Goal: Task Accomplishment & Management: Manage account settings

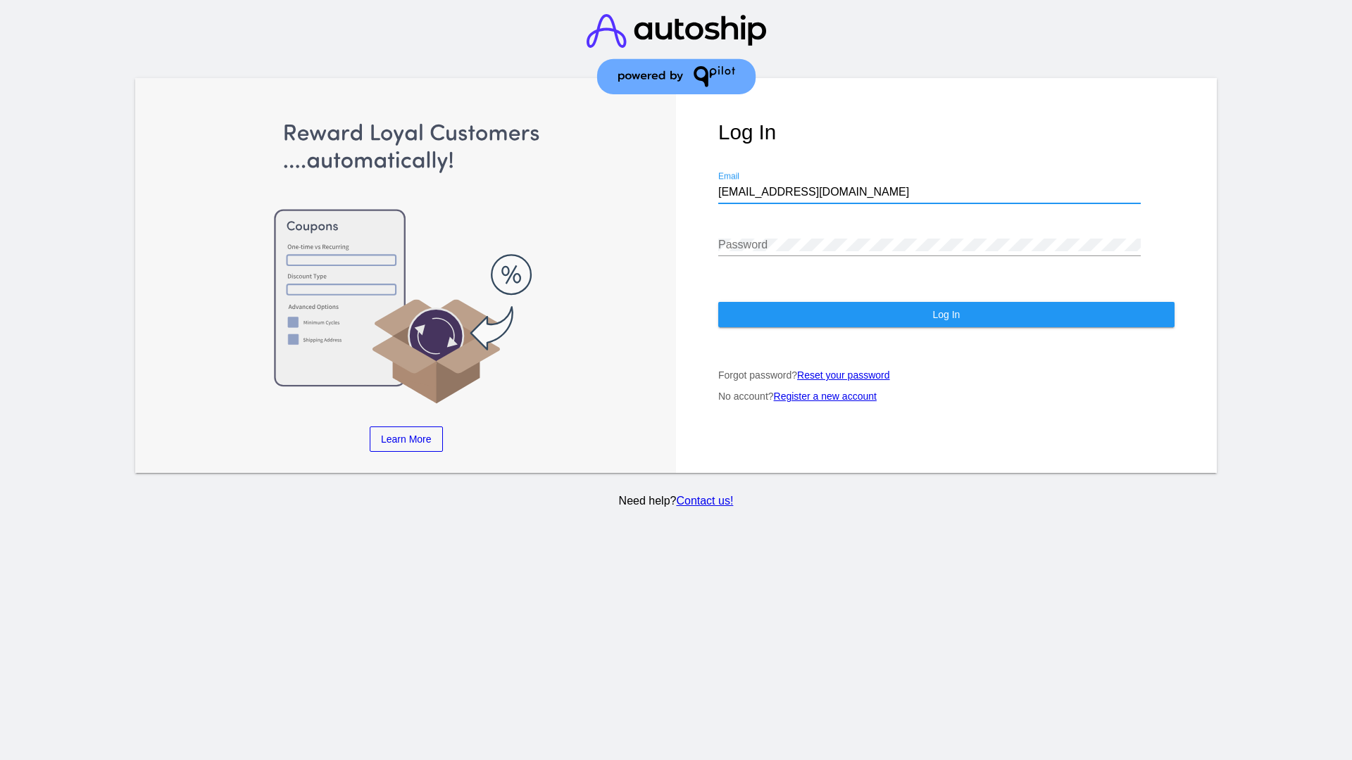
type input "jr@patternsinthecloud.com"
click at [946, 315] on span "Log In" at bounding box center [945, 314] width 27 height 11
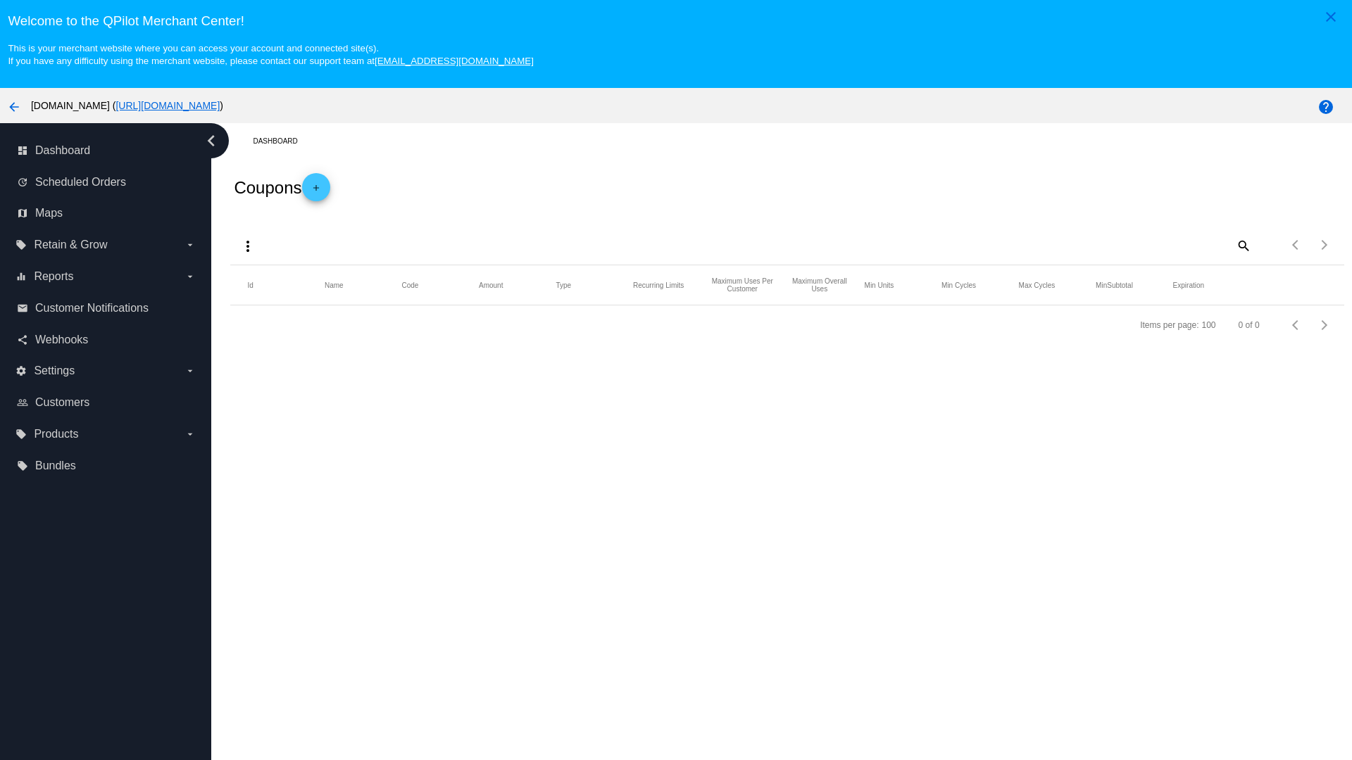
click at [248, 246] on mat-icon "more_vert" at bounding box center [247, 246] width 17 height 17
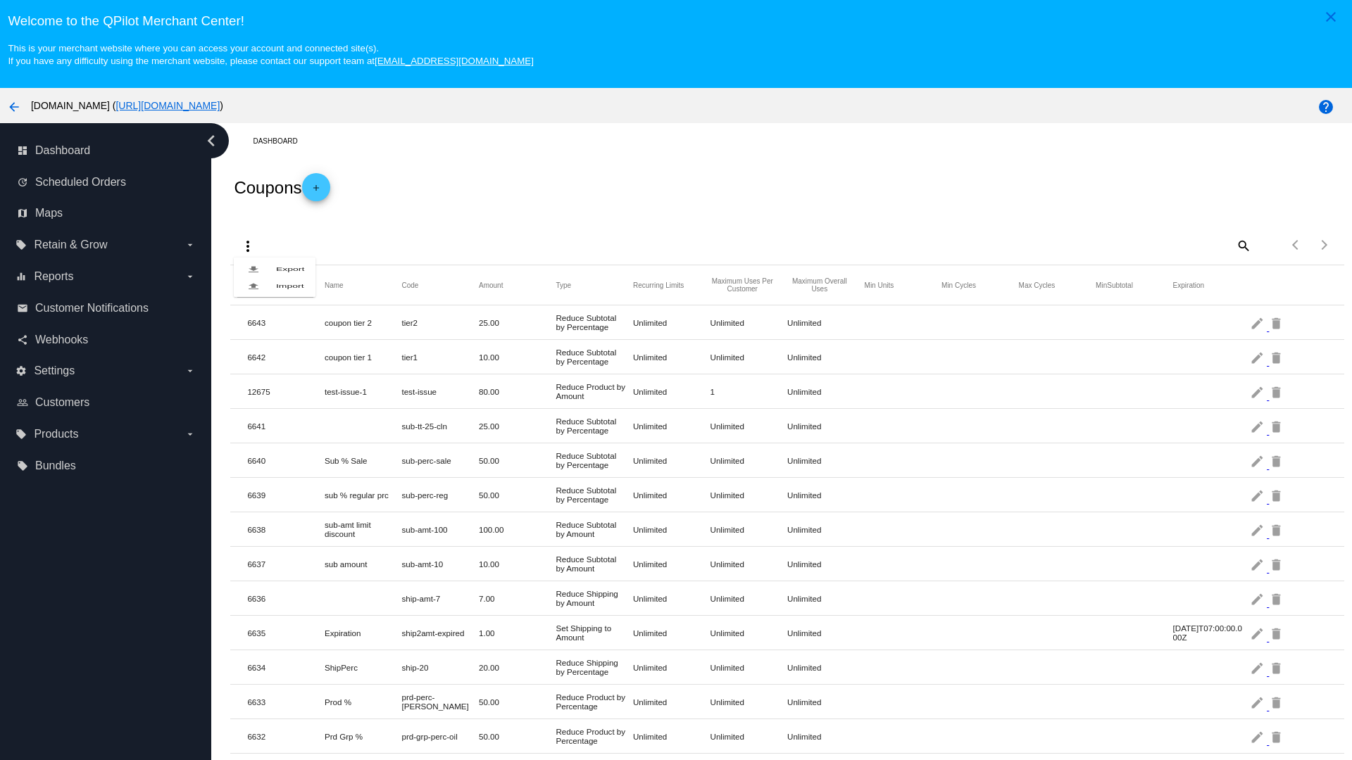
click at [275, 294] on button "file_upload Import" at bounding box center [275, 285] width 82 height 17
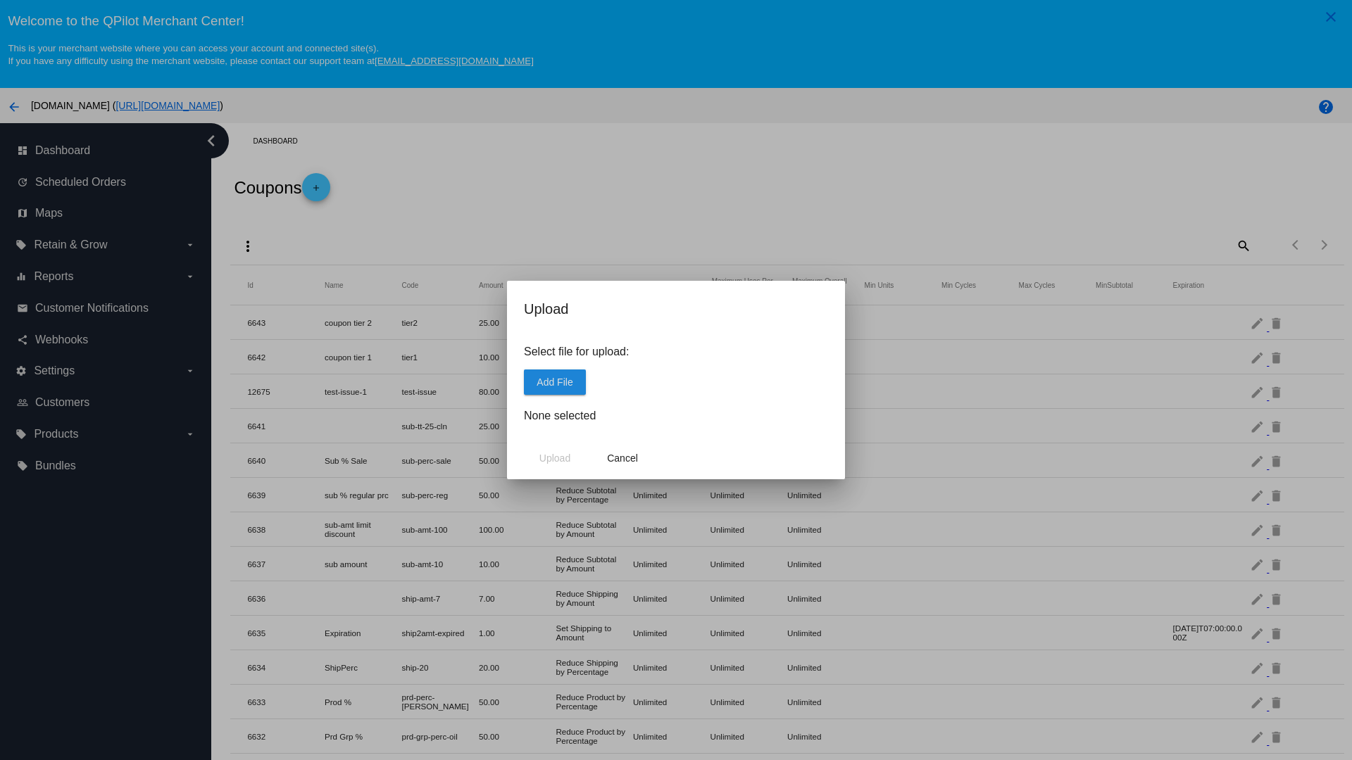
click at [555, 382] on span "Add File" at bounding box center [555, 382] width 36 height 11
click at [555, 458] on span "Upload" at bounding box center [554, 458] width 31 height 11
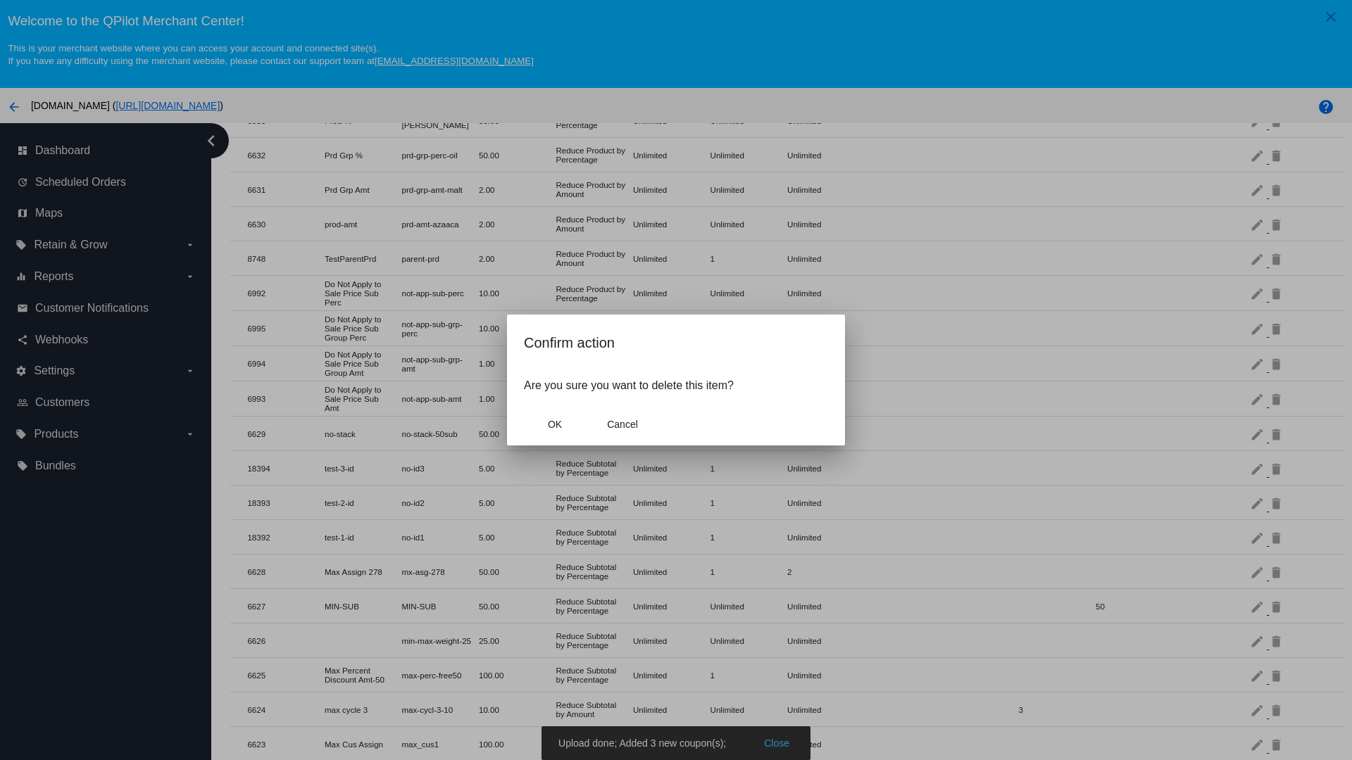
click at [555, 425] on span "OK" at bounding box center [555, 424] width 14 height 11
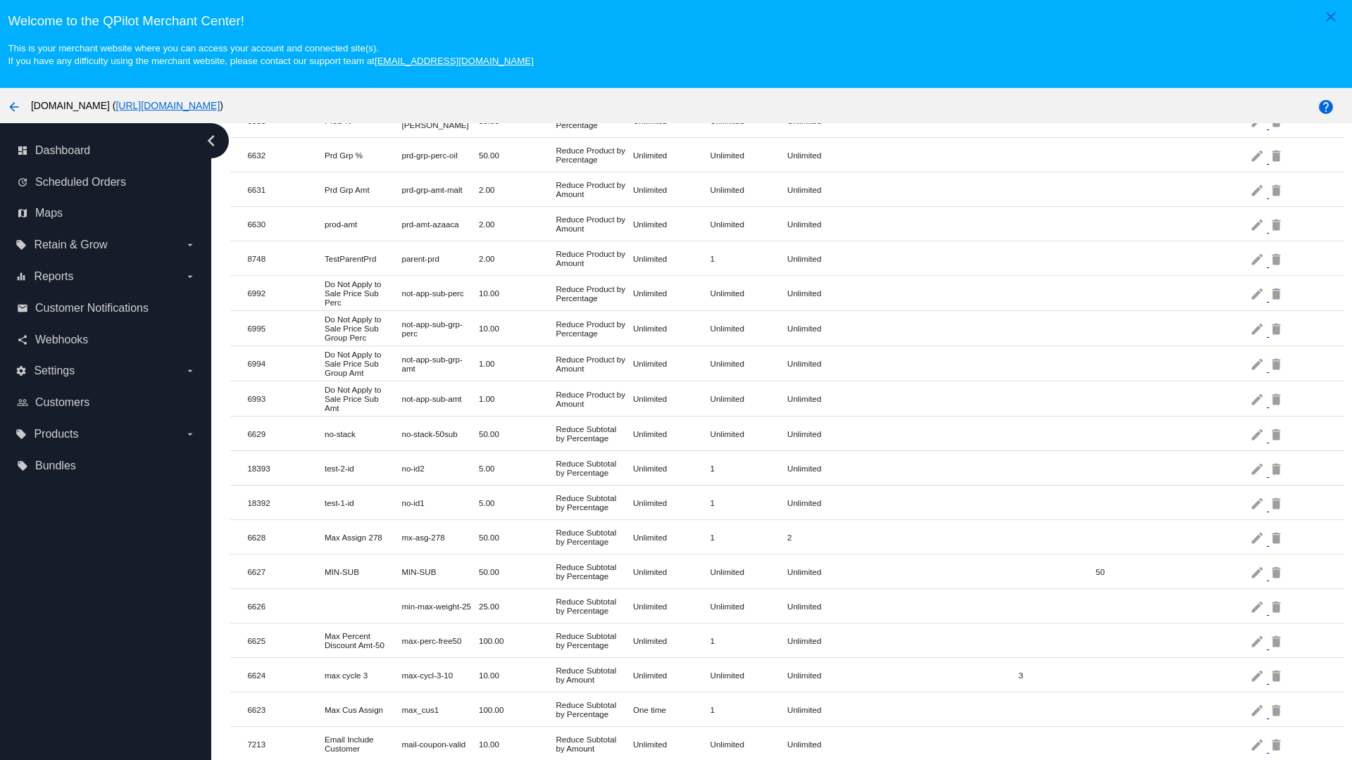
click at [1277, 468] on mat-icon "delete" at bounding box center [1277, 469] width 17 height 22
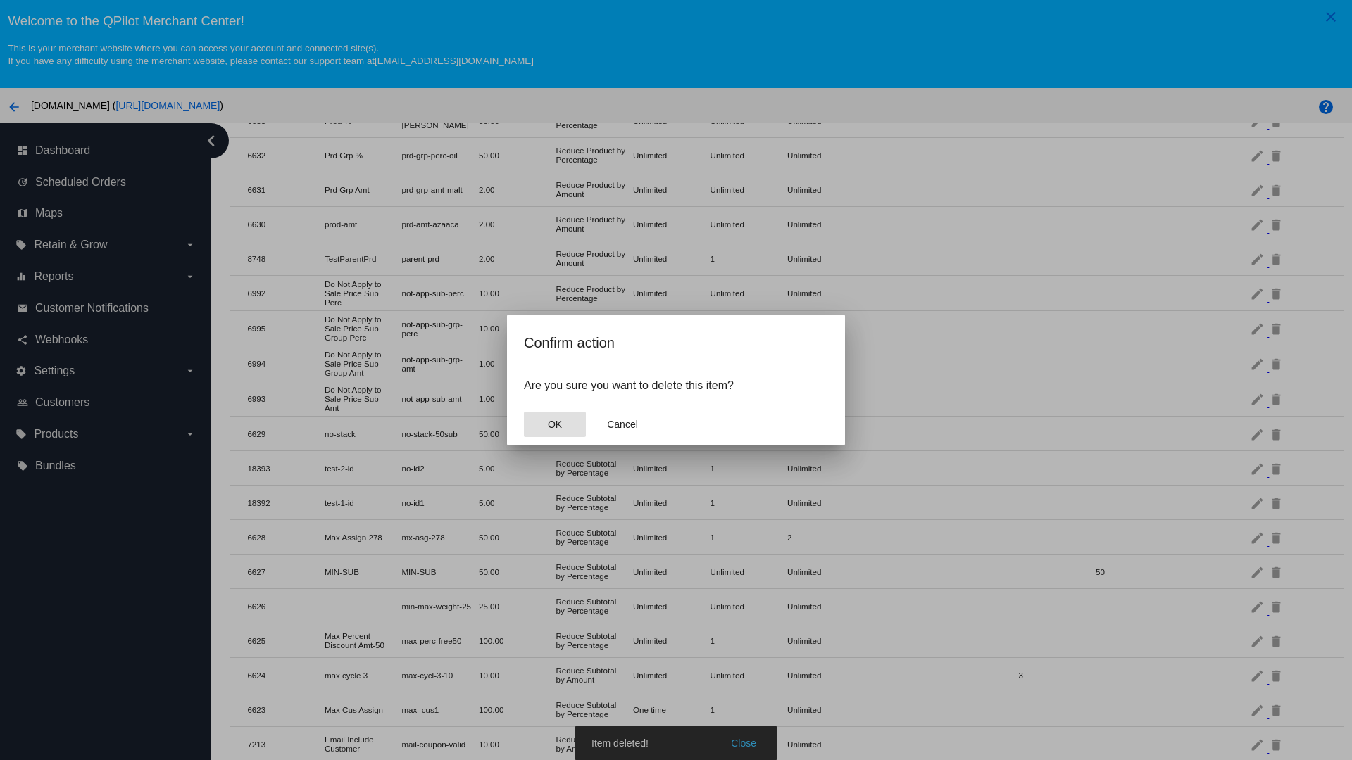
click at [555, 425] on span "OK" at bounding box center [555, 424] width 14 height 11
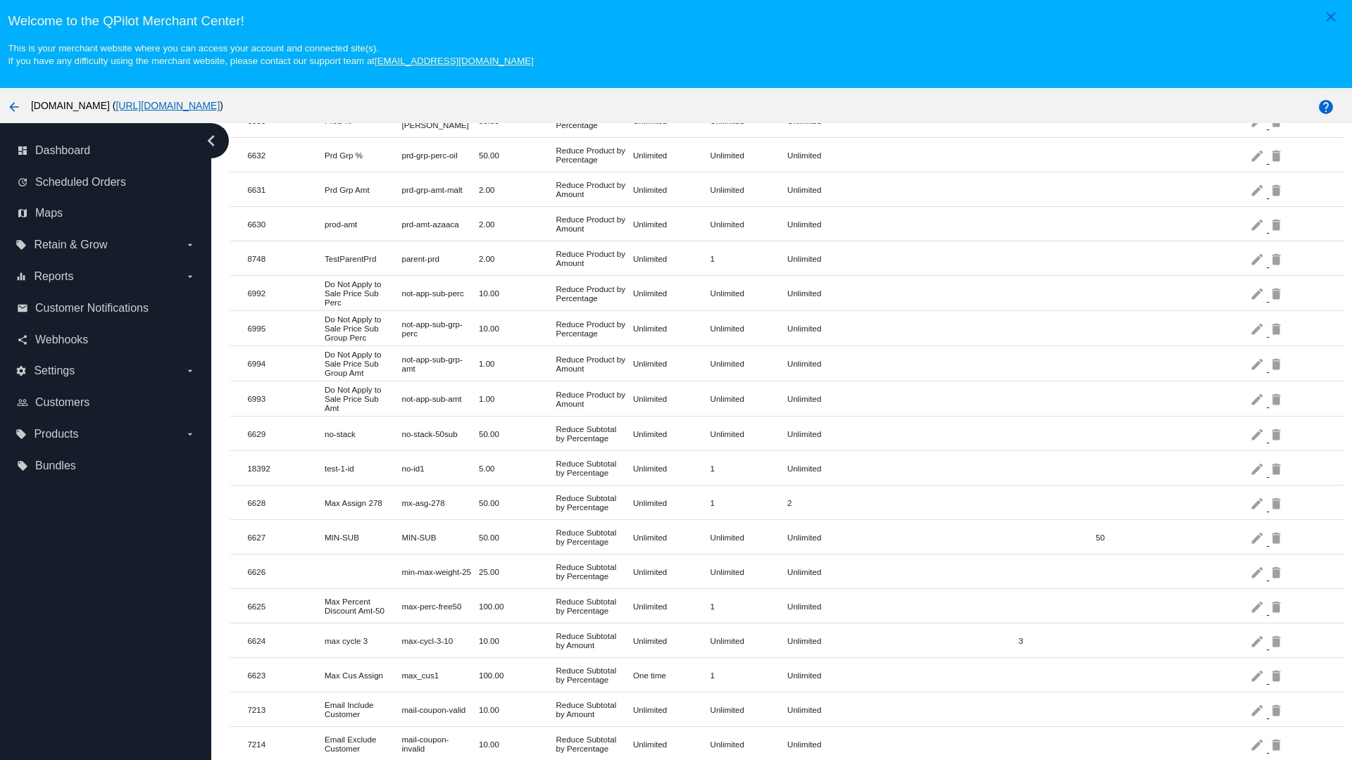
click at [1277, 468] on mat-icon "delete" at bounding box center [1277, 469] width 17 height 22
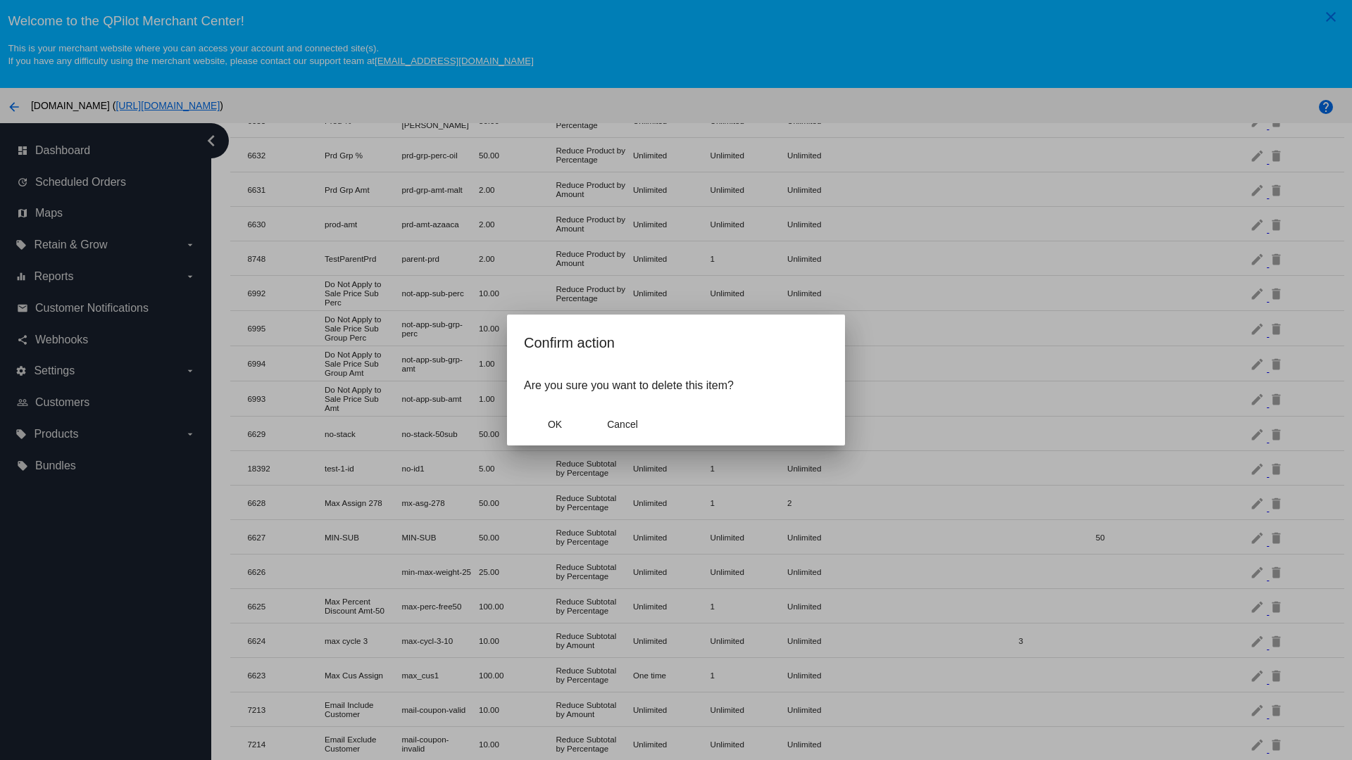
click at [555, 425] on span "OK" at bounding box center [555, 424] width 14 height 11
